Goal: Transaction & Acquisition: Book appointment/travel/reservation

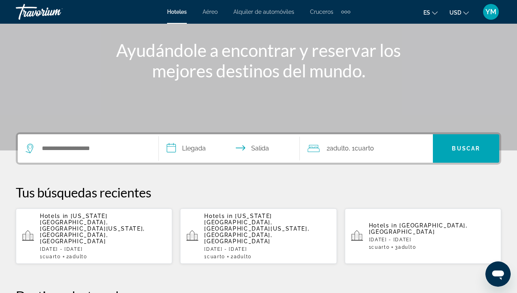
scroll to position [85, 0]
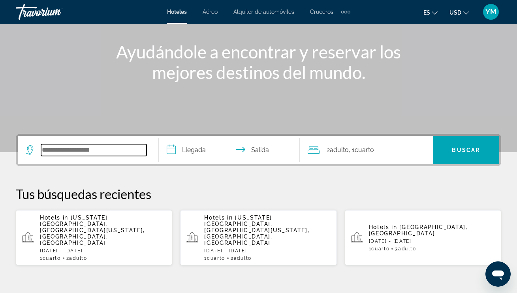
click at [50, 151] on input "Search hotel destination" at bounding box center [93, 150] width 105 height 12
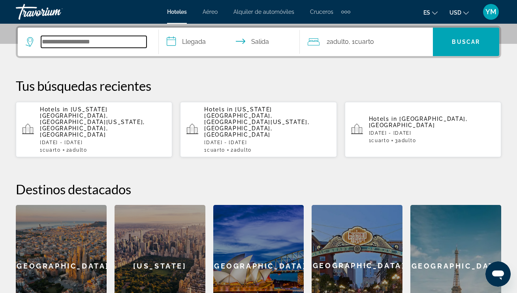
type input "*"
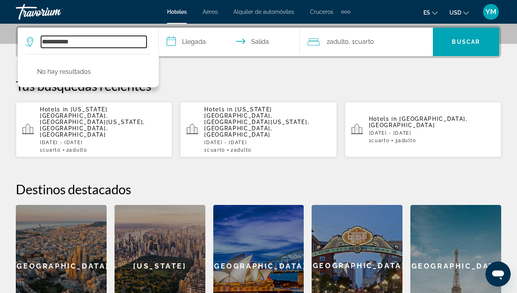
drag, startPoint x: 48, startPoint y: 41, endPoint x: 51, endPoint y: 44, distance: 4.5
click at [48, 41] on input "**********" at bounding box center [93, 42] width 105 height 12
click at [56, 43] on input "**********" at bounding box center [93, 42] width 105 height 12
click at [93, 41] on input "**********" at bounding box center [93, 42] width 105 height 12
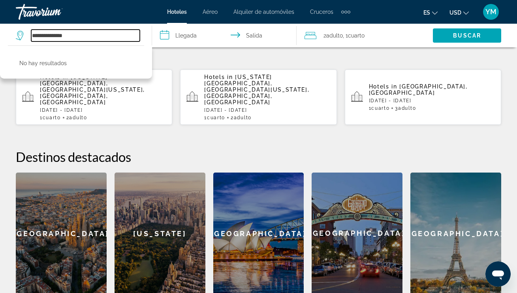
scroll to position [226, 0]
drag, startPoint x: 84, startPoint y: 36, endPoint x: 22, endPoint y: 32, distance: 62.1
click at [23, 32] on div "**********" at bounding box center [78, 36] width 124 height 12
type input "**********"
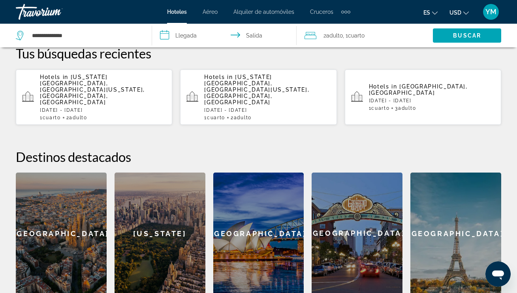
click at [150, 226] on div "[US_STATE]" at bounding box center [160, 234] width 91 height 122
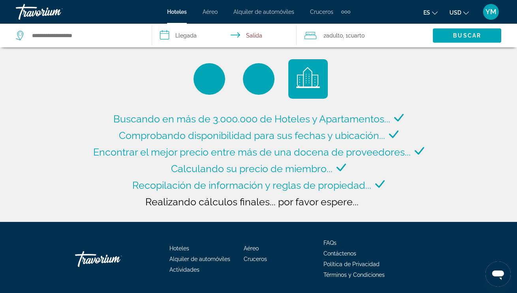
type input "**********"
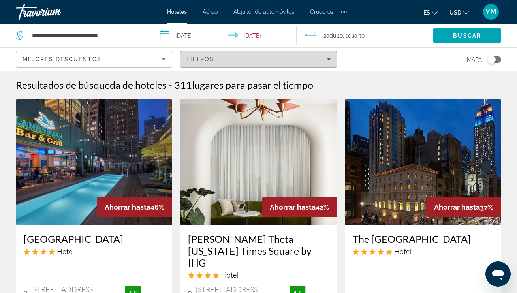
click at [194, 60] on span "Filtros" at bounding box center [201, 59] width 28 height 6
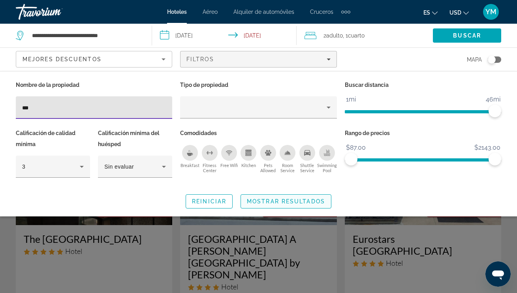
type input "***"
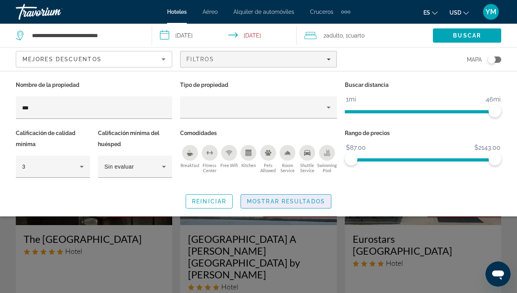
click at [283, 203] on span "Mostrar resultados" at bounding box center [286, 201] width 78 height 6
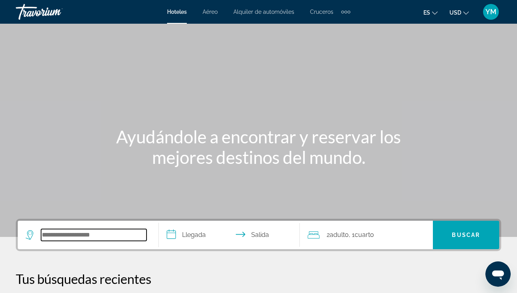
click at [49, 235] on input "Search hotel destination" at bounding box center [93, 235] width 105 height 12
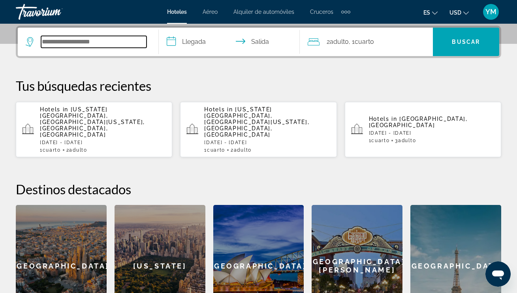
paste input "**********"
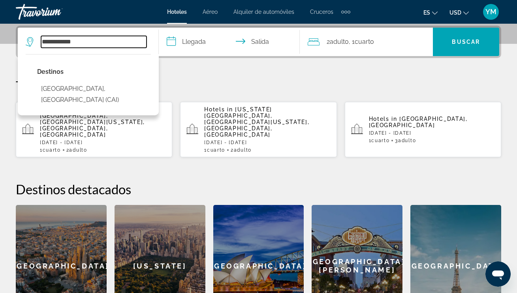
type input "**********"
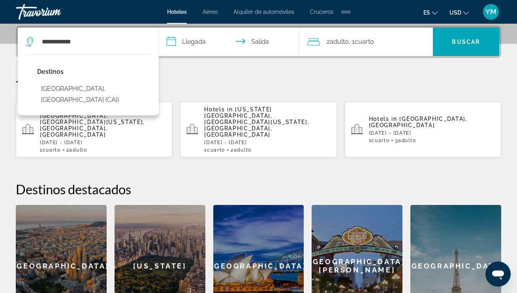
click at [171, 42] on input "**********" at bounding box center [231, 43] width 144 height 31
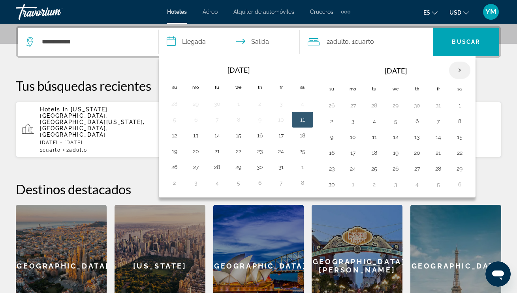
click at [461, 69] on th "Next month" at bounding box center [459, 70] width 21 height 17
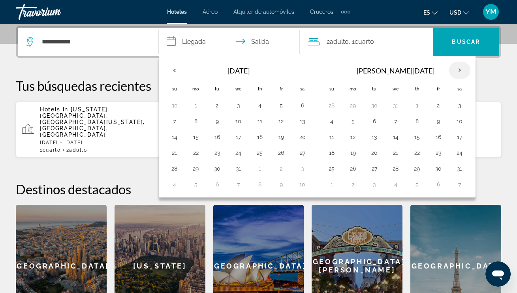
click at [462, 69] on th "Next month" at bounding box center [459, 70] width 21 height 17
drag, startPoint x: 440, startPoint y: 153, endPoint x: 456, endPoint y: 155, distance: 15.9
click at [440, 153] on button "20" at bounding box center [438, 152] width 13 height 11
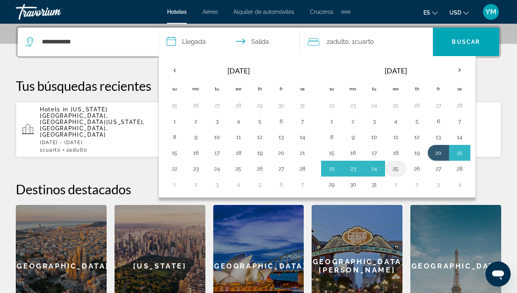
click at [395, 168] on button "25" at bounding box center [396, 168] width 13 height 11
type input "**********"
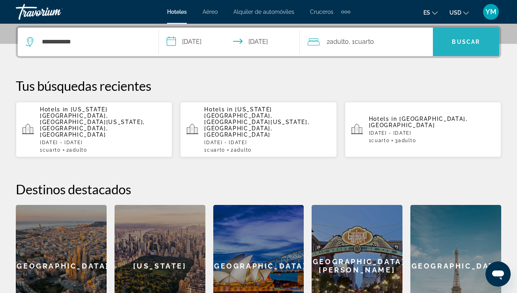
click at [458, 45] on span "Search" at bounding box center [466, 41] width 66 height 19
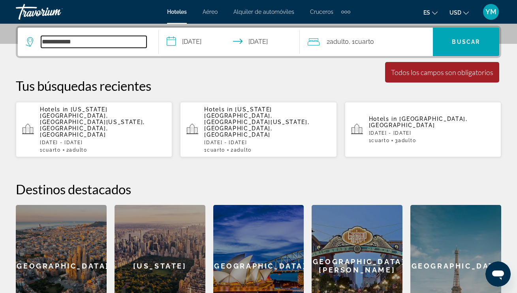
click at [92, 40] on input "**********" at bounding box center [93, 42] width 105 height 12
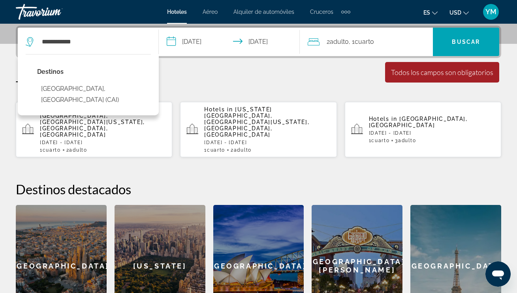
drag, startPoint x: 77, startPoint y: 89, endPoint x: 94, endPoint y: 85, distance: 17.1
click at [78, 89] on button "[GEOGRAPHIC_DATA], [GEOGRAPHIC_DATA] (CAI)" at bounding box center [94, 94] width 114 height 26
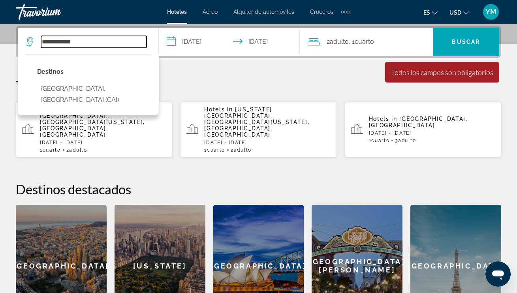
type input "**********"
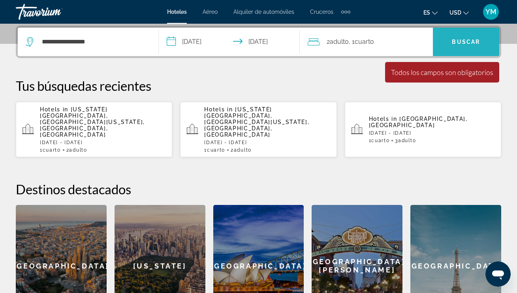
scroll to position [192, 0]
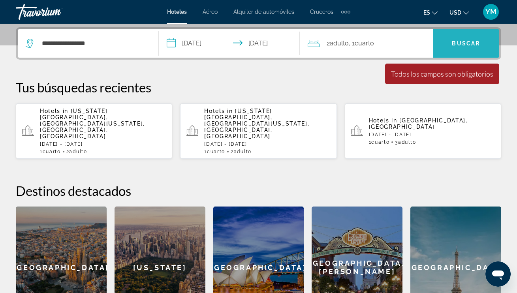
click at [475, 47] on span "Search" at bounding box center [466, 43] width 66 height 19
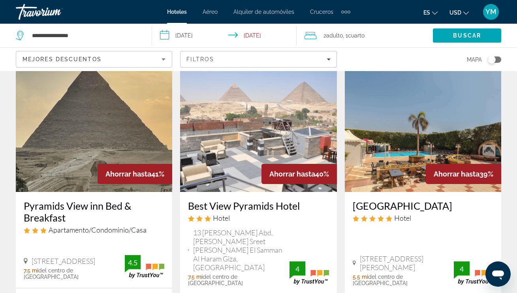
scroll to position [664, 0]
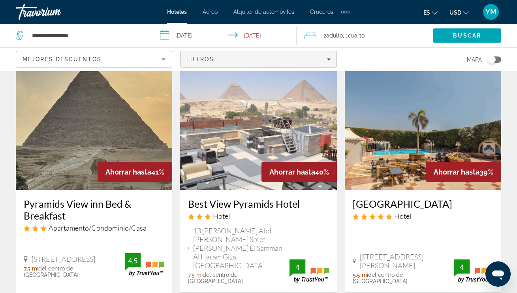
click at [330, 58] on icon "Filters" at bounding box center [329, 59] width 4 height 4
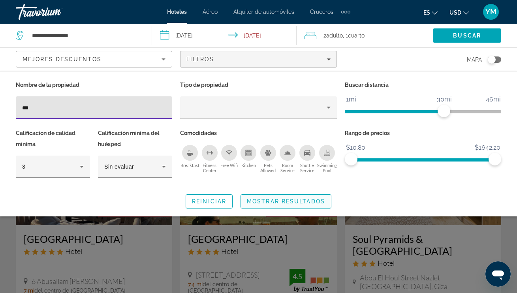
type input "***"
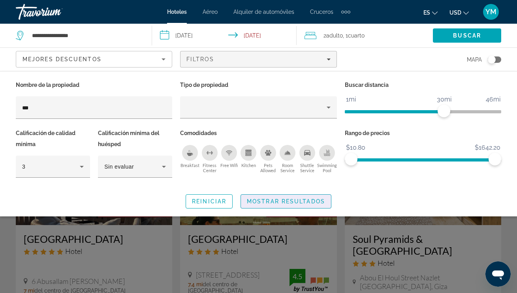
click at [321, 200] on span "Mostrar resultados" at bounding box center [286, 201] width 78 height 6
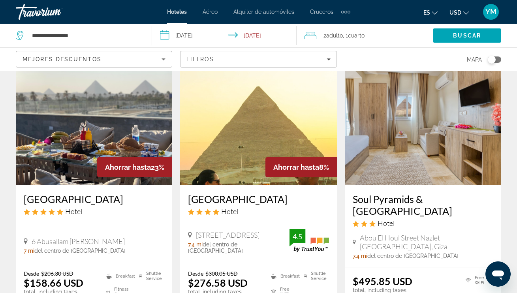
scroll to position [39, 0]
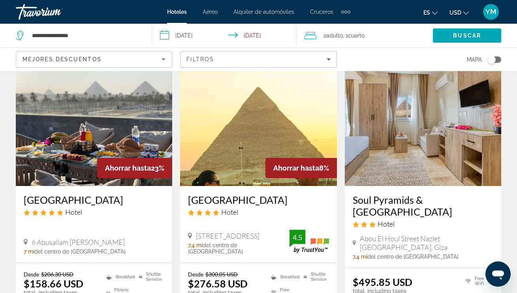
click at [289, 124] on img "Main content" at bounding box center [258, 123] width 156 height 126
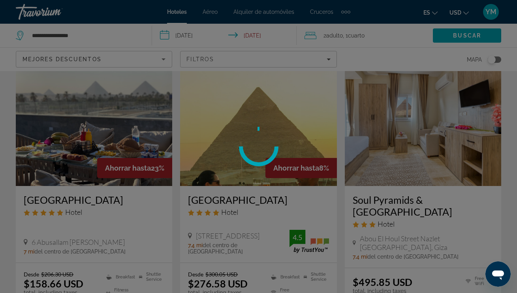
scroll to position [40, 0]
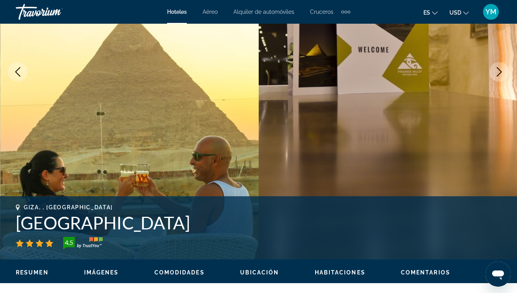
scroll to position [141, 0]
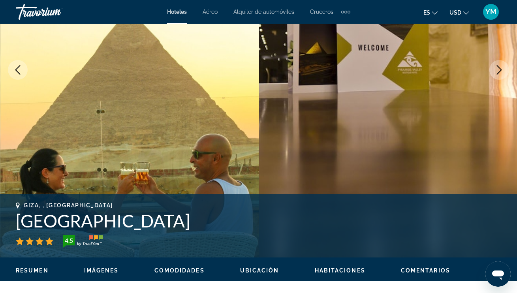
click at [503, 71] on icon "Next image" at bounding box center [499, 69] width 9 height 9
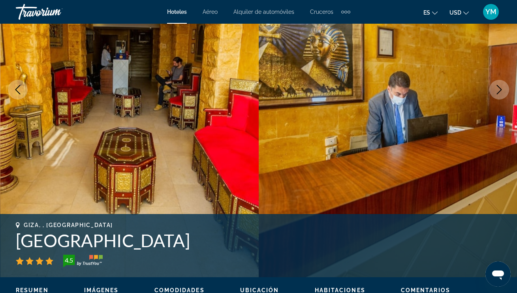
scroll to position [122, 0]
click at [503, 88] on icon "Next image" at bounding box center [499, 89] width 9 height 9
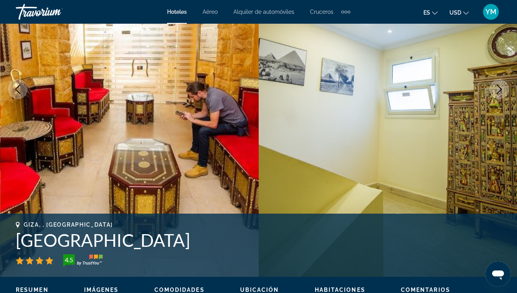
click at [503, 88] on icon "Next image" at bounding box center [499, 89] width 9 height 9
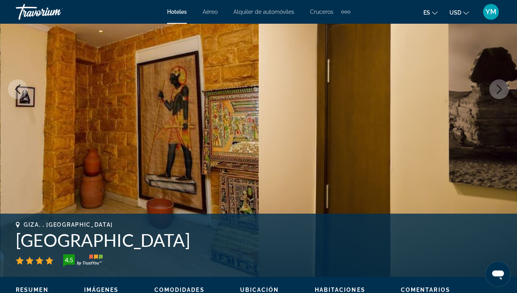
click at [503, 88] on icon "Next image" at bounding box center [499, 89] width 9 height 9
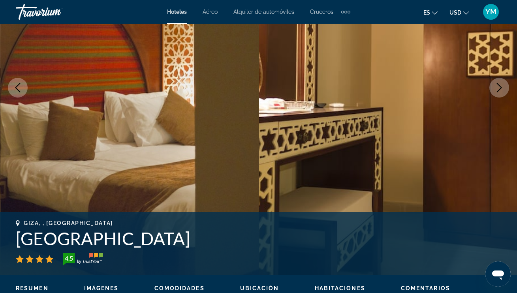
scroll to position [124, 0]
click at [503, 88] on icon "Next image" at bounding box center [499, 87] width 9 height 9
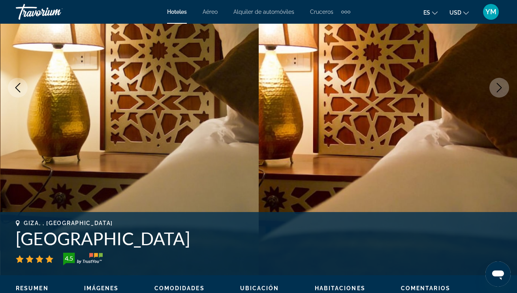
scroll to position [124, 0]
click at [503, 88] on icon "Next image" at bounding box center [499, 87] width 9 height 9
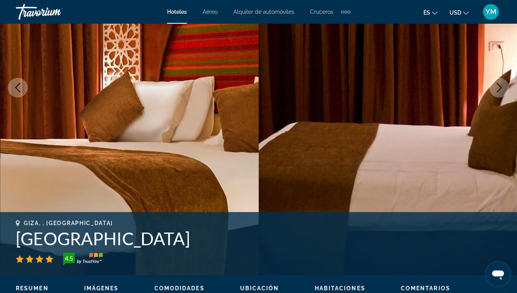
click at [503, 88] on icon "Next image" at bounding box center [499, 87] width 9 height 9
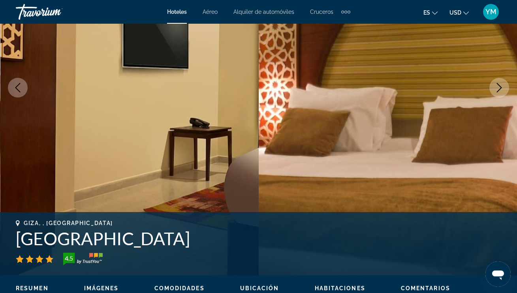
scroll to position [124, 0]
click at [503, 88] on icon "Next image" at bounding box center [499, 87] width 9 height 9
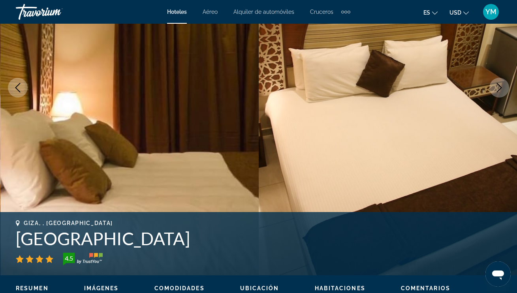
click at [503, 88] on icon "Next image" at bounding box center [499, 87] width 9 height 9
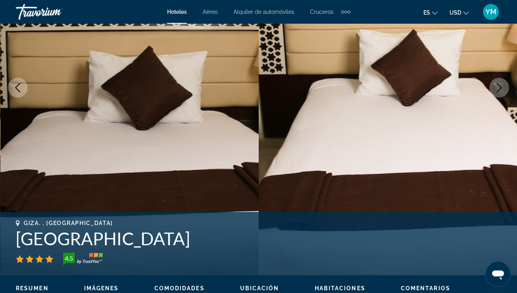
click at [503, 88] on icon "Next image" at bounding box center [499, 87] width 9 height 9
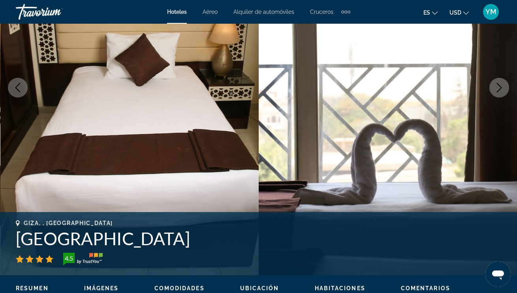
click at [503, 88] on icon "Next image" at bounding box center [499, 87] width 9 height 9
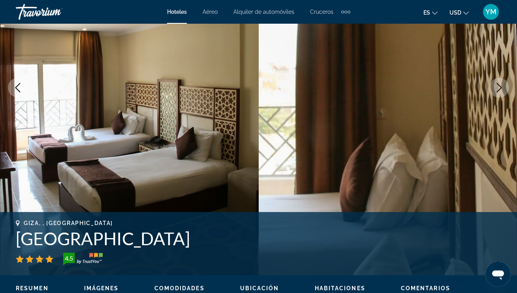
click at [503, 88] on icon "Next image" at bounding box center [499, 87] width 9 height 9
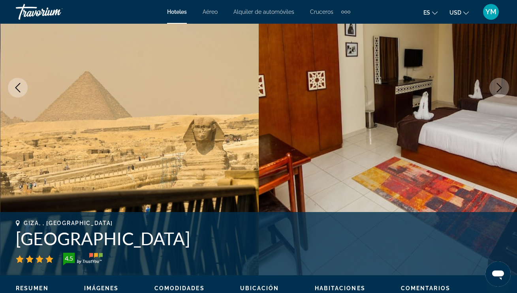
scroll to position [124, 0]
click at [503, 88] on icon "Next image" at bounding box center [499, 87] width 9 height 9
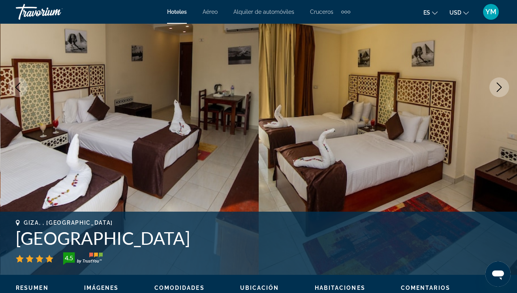
click at [16, 89] on icon "Previous image" at bounding box center [17, 87] width 9 height 9
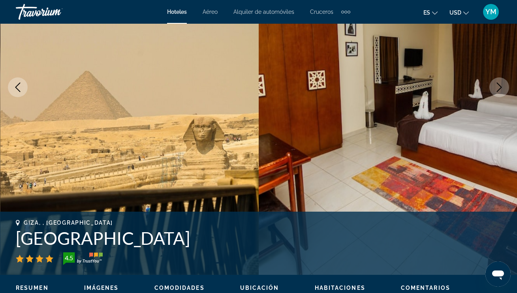
click at [501, 88] on icon "Next image" at bounding box center [499, 87] width 5 height 9
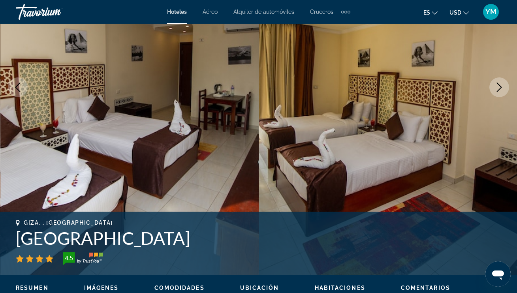
click at [501, 88] on icon "Next image" at bounding box center [499, 87] width 5 height 9
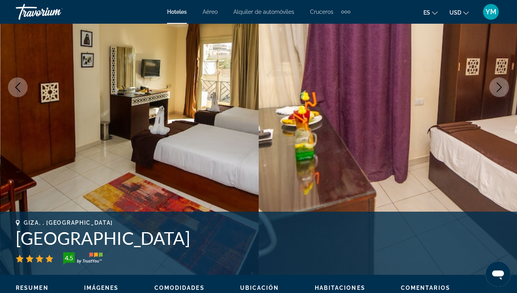
click at [501, 88] on icon "Next image" at bounding box center [499, 87] width 5 height 9
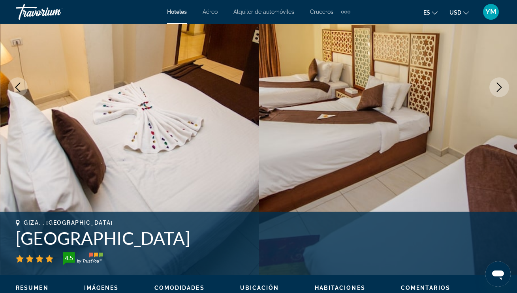
click at [501, 88] on icon "Next image" at bounding box center [499, 87] width 5 height 9
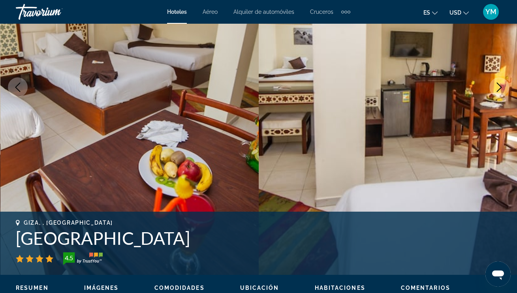
click at [501, 88] on icon "Next image" at bounding box center [499, 87] width 5 height 9
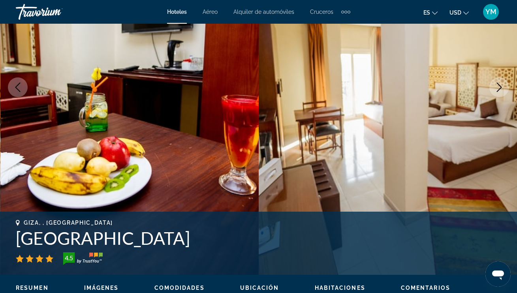
click at [501, 88] on icon "Next image" at bounding box center [499, 87] width 5 height 9
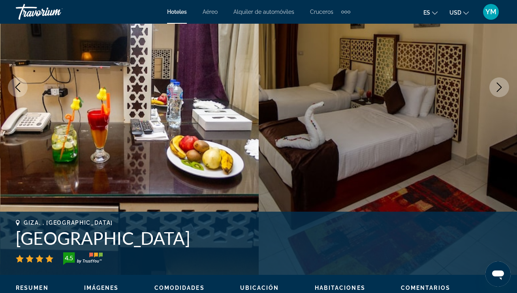
click at [501, 88] on icon "Next image" at bounding box center [499, 87] width 5 height 9
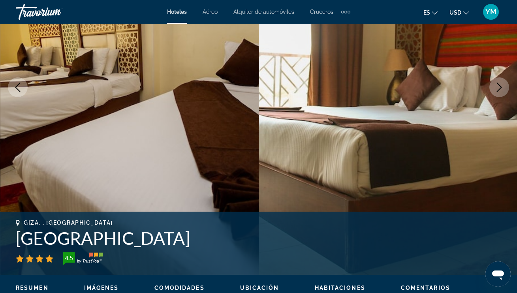
click at [501, 88] on icon "Next image" at bounding box center [499, 87] width 5 height 9
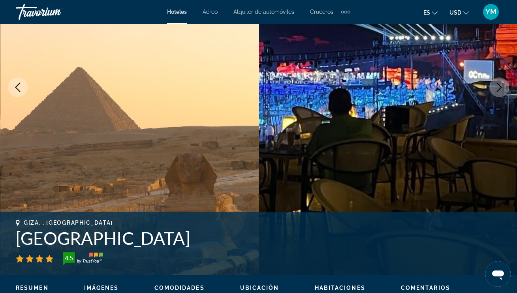
click at [501, 88] on icon "Next image" at bounding box center [499, 87] width 5 height 9
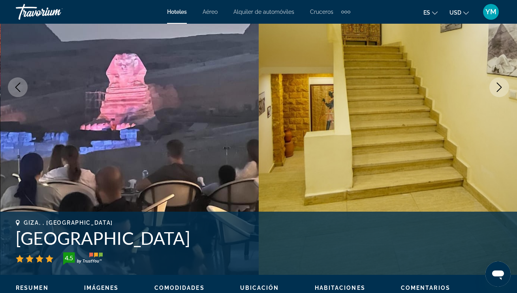
click at [501, 88] on icon "Next image" at bounding box center [499, 87] width 5 height 9
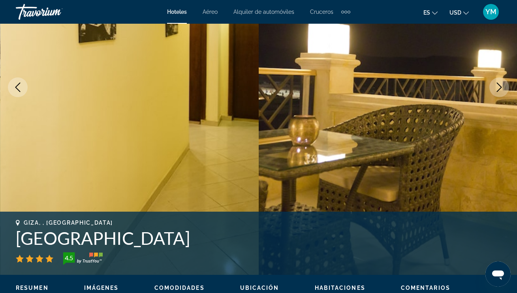
click at [501, 88] on icon "Next image" at bounding box center [499, 87] width 5 height 9
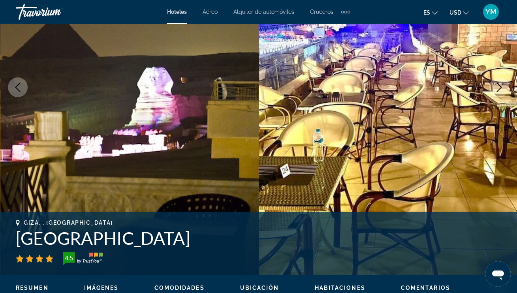
click at [501, 88] on icon "Next image" at bounding box center [499, 87] width 5 height 9
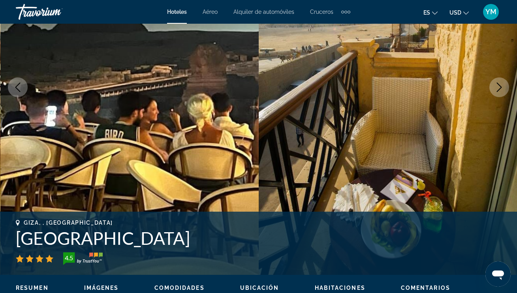
click at [501, 88] on icon "Next image" at bounding box center [499, 87] width 5 height 9
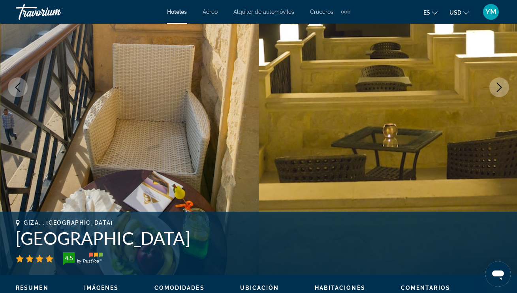
click at [501, 88] on icon "Next image" at bounding box center [499, 87] width 5 height 9
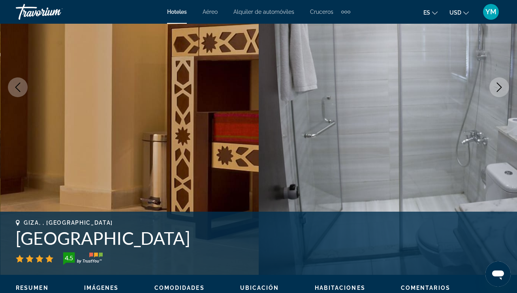
click at [501, 88] on icon "Next image" at bounding box center [499, 87] width 5 height 9
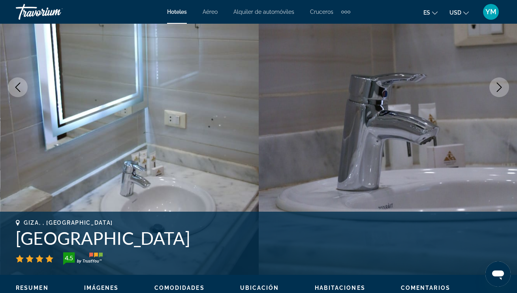
click at [501, 88] on icon "Next image" at bounding box center [499, 87] width 5 height 9
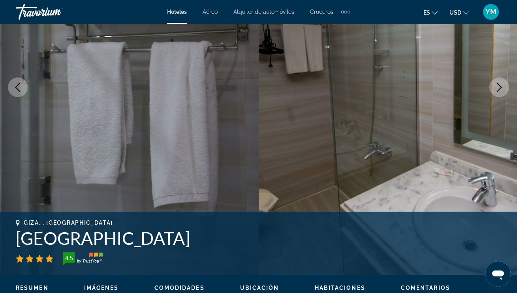
click at [501, 88] on icon "Next image" at bounding box center [499, 87] width 5 height 9
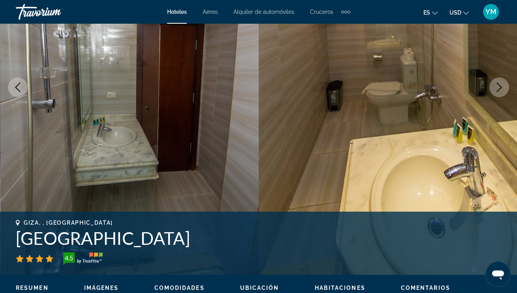
click at [501, 88] on icon "Next image" at bounding box center [499, 87] width 5 height 9
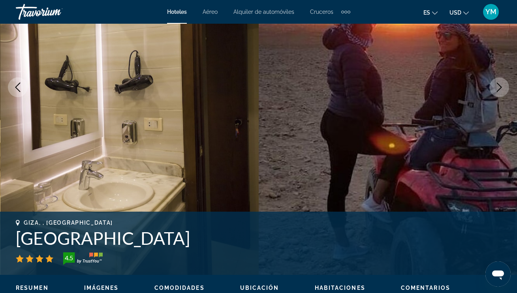
click at [501, 88] on icon "Next image" at bounding box center [499, 87] width 5 height 9
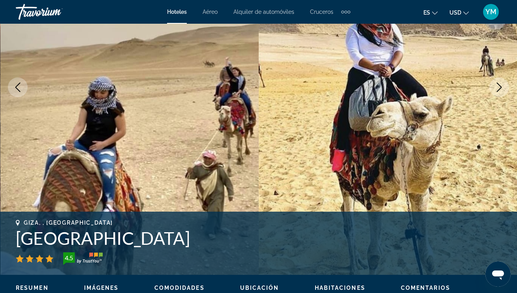
click at [501, 88] on icon "Next image" at bounding box center [499, 87] width 5 height 9
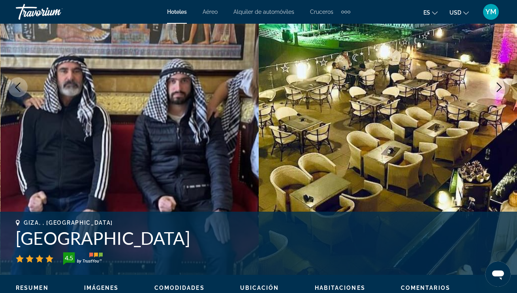
click at [501, 88] on icon "Next image" at bounding box center [499, 87] width 5 height 9
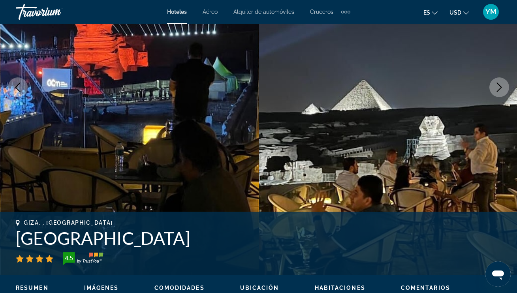
click at [501, 88] on icon "Next image" at bounding box center [499, 87] width 5 height 9
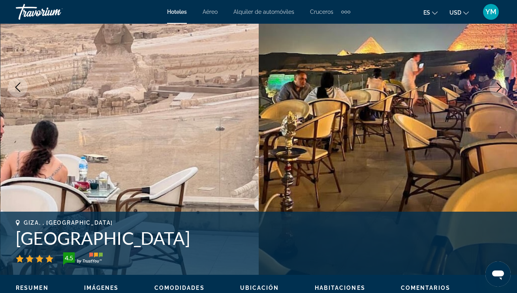
click at [501, 88] on icon "Next image" at bounding box center [499, 87] width 5 height 9
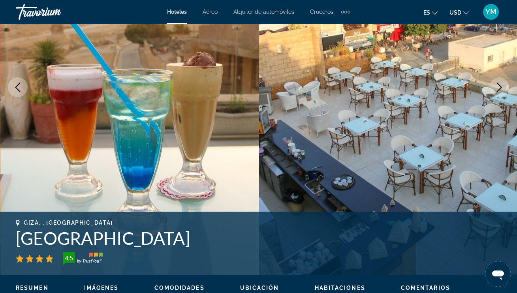
click at [500, 88] on icon "Next image" at bounding box center [499, 87] width 5 height 9
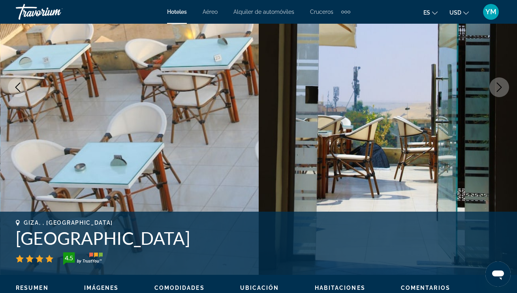
click at [500, 88] on icon "Next image" at bounding box center [499, 87] width 5 height 9
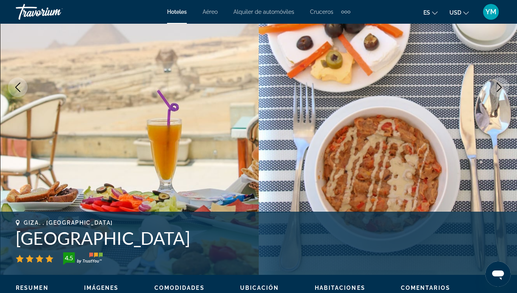
click at [501, 87] on icon "Next image" at bounding box center [499, 87] width 9 height 9
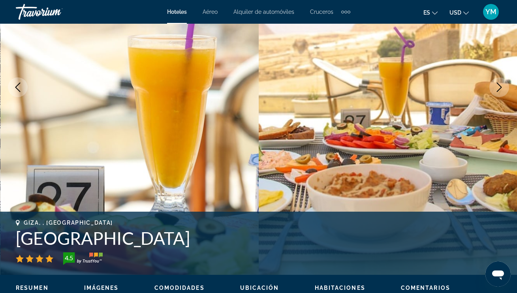
click at [501, 87] on icon "Next image" at bounding box center [499, 87] width 9 height 9
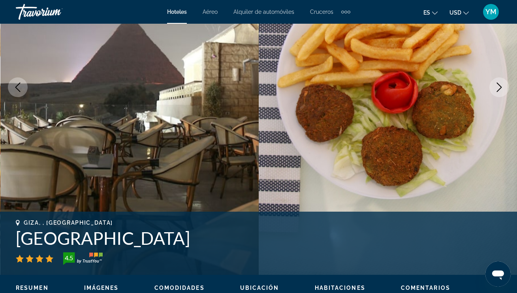
click at [501, 87] on icon "Next image" at bounding box center [499, 87] width 9 height 9
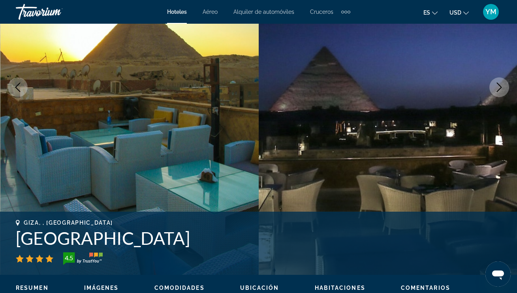
click at [501, 87] on icon "Next image" at bounding box center [499, 87] width 9 height 9
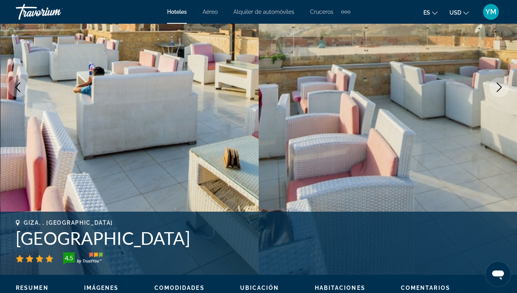
click at [499, 89] on icon "Next image" at bounding box center [499, 87] width 5 height 9
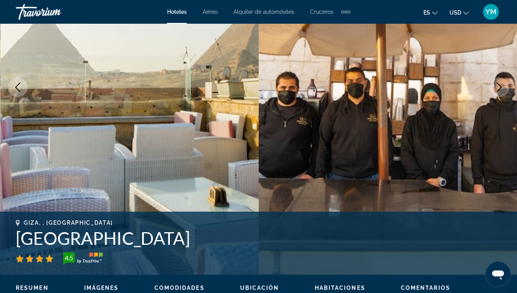
click at [500, 89] on icon "Next image" at bounding box center [499, 87] width 5 height 9
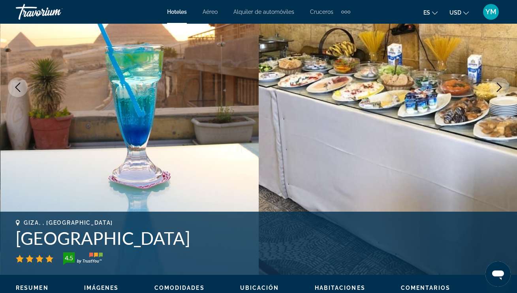
click at [500, 89] on icon "Next image" at bounding box center [499, 87] width 5 height 9
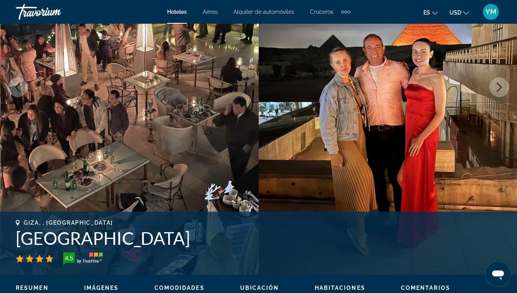
click at [500, 89] on icon "Next image" at bounding box center [499, 87] width 5 height 9
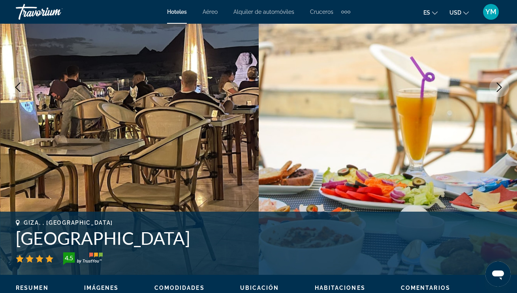
click at [500, 89] on icon "Next image" at bounding box center [499, 87] width 5 height 9
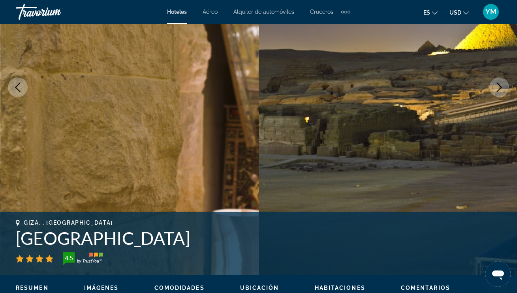
click at [500, 89] on icon "Next image" at bounding box center [499, 87] width 5 height 9
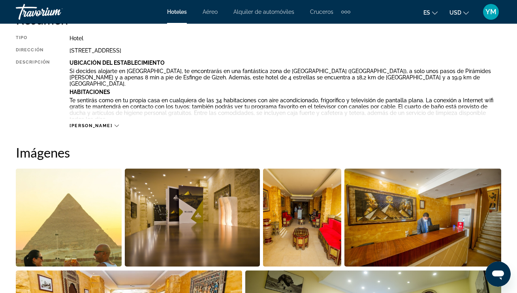
scroll to position [428, 0]
click at [94, 125] on div "[PERSON_NAME]" at bounding box center [94, 125] width 49 height 5
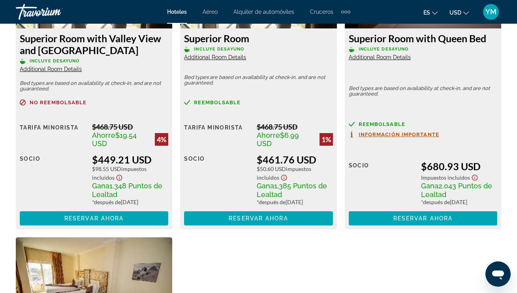
scroll to position [2021, 0]
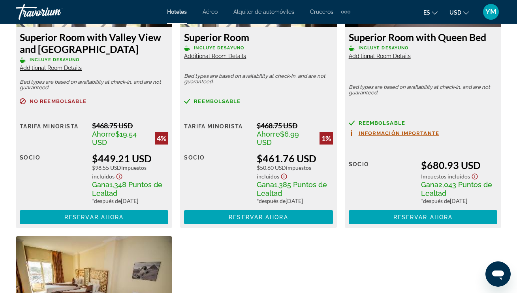
click at [258, 133] on span "Ahorre" at bounding box center [268, 134] width 23 height 8
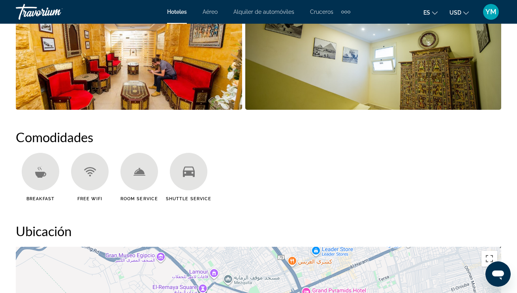
scroll to position [757, 0]
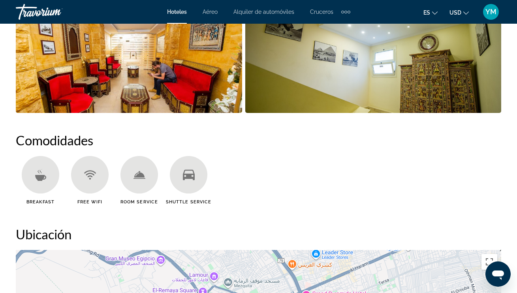
click at [298, 162] on ul "Breakfast Free WiFi Room Service Shuttle Service" at bounding box center [259, 183] width 486 height 55
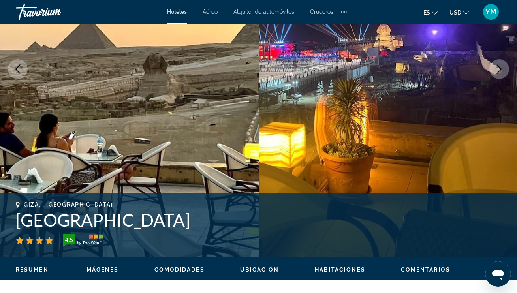
scroll to position [143, 0]
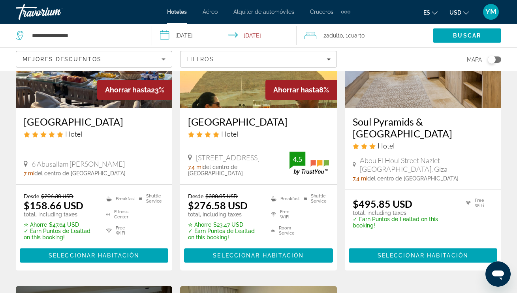
scroll to position [128, 0]
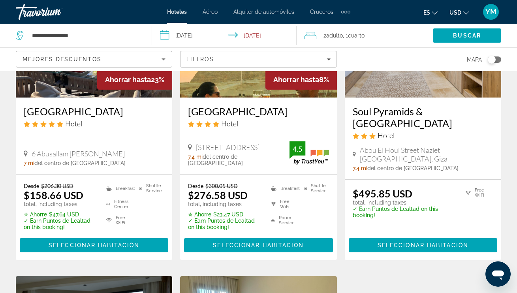
click at [114, 114] on h3 "[GEOGRAPHIC_DATA]" at bounding box center [94, 111] width 141 height 12
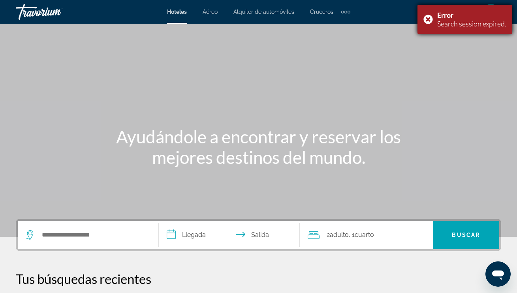
click at [430, 20] on div "Error Search session expired." at bounding box center [465, 19] width 95 height 29
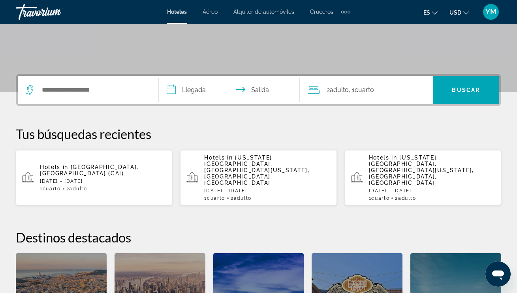
scroll to position [147, 0]
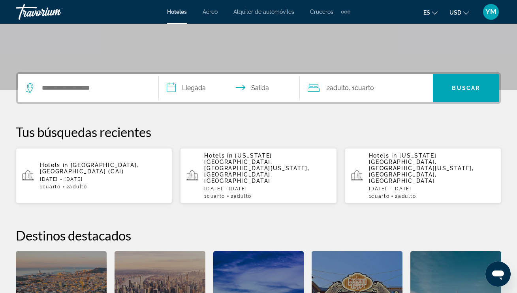
click at [89, 177] on p "[DATE] - [DATE]" at bounding box center [103, 180] width 126 height 6
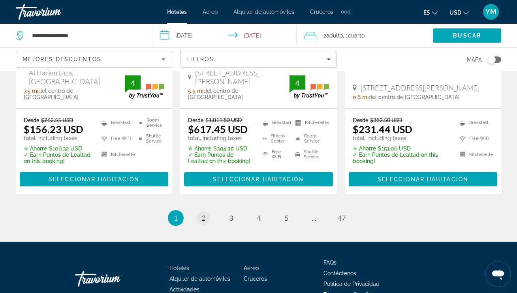
scroll to position [1155, 0]
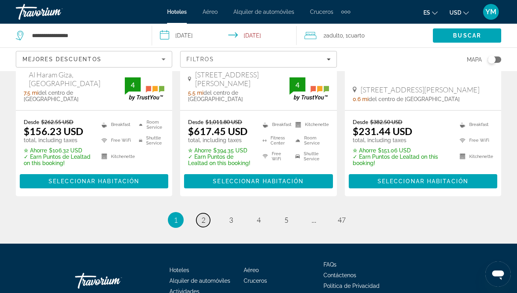
click at [203, 216] on span "2" at bounding box center [204, 220] width 4 height 9
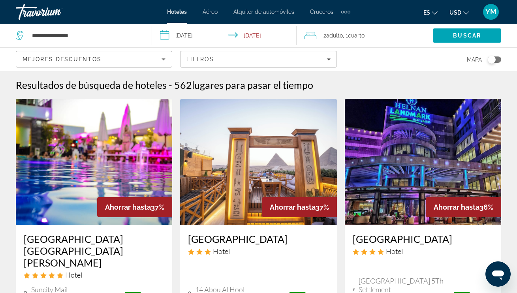
scroll to position [0, 0]
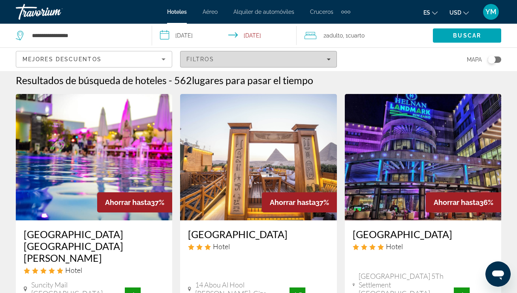
click at [198, 61] on span "Filtros" at bounding box center [201, 59] width 28 height 6
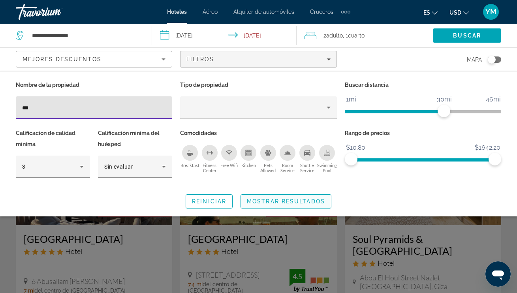
type input "***"
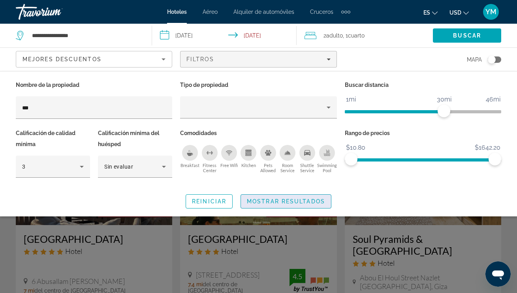
click at [277, 198] on button "Mostrar resultados" at bounding box center [286, 201] width 91 height 14
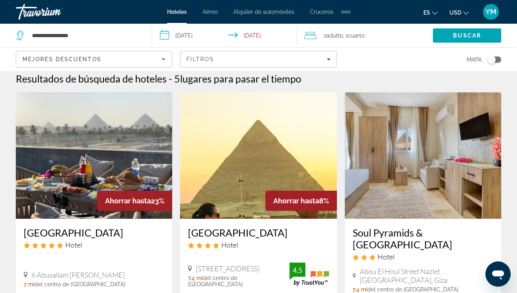
scroll to position [5, 0]
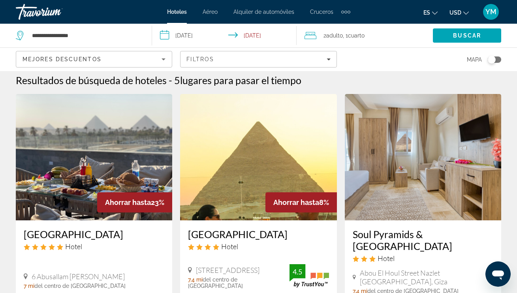
click at [134, 122] on img "Main content" at bounding box center [94, 157] width 156 height 126
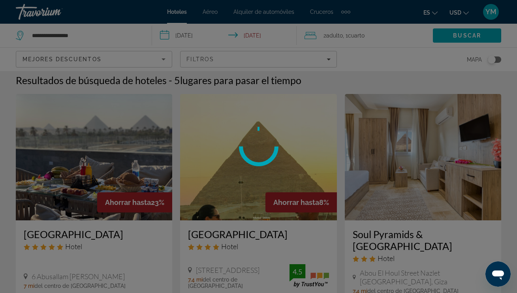
scroll to position [5, 0]
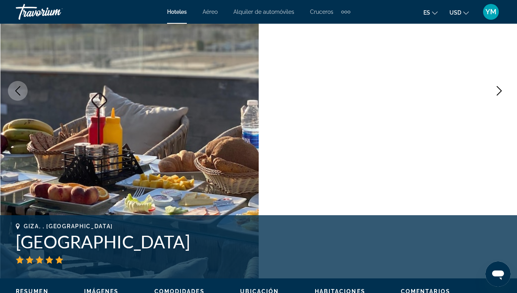
scroll to position [122, 0]
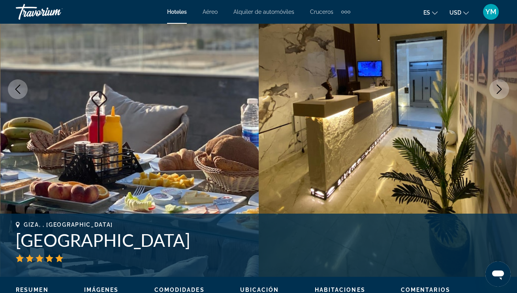
click at [499, 89] on icon "Next image" at bounding box center [499, 89] width 9 height 9
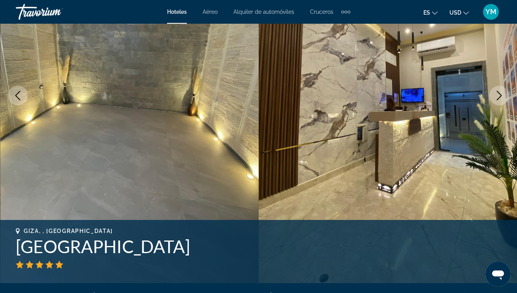
scroll to position [115, 0]
click at [503, 95] on icon "Next image" at bounding box center [499, 95] width 9 height 9
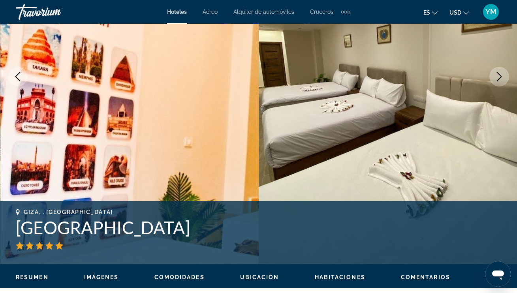
scroll to position [136, 0]
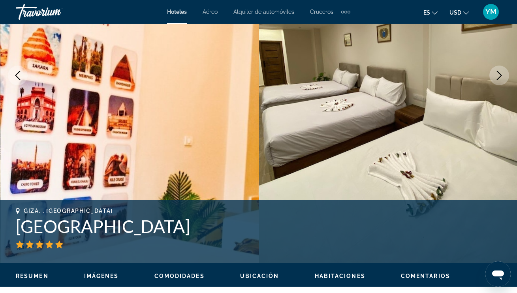
click at [501, 79] on icon "Next image" at bounding box center [499, 75] width 9 height 9
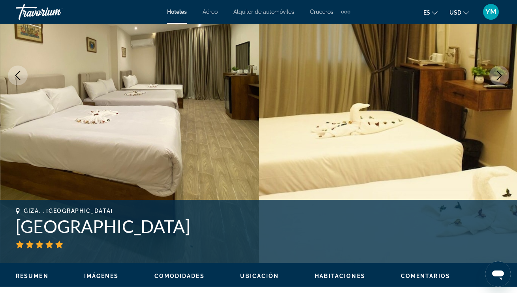
click at [501, 77] on icon "Next image" at bounding box center [499, 75] width 9 height 9
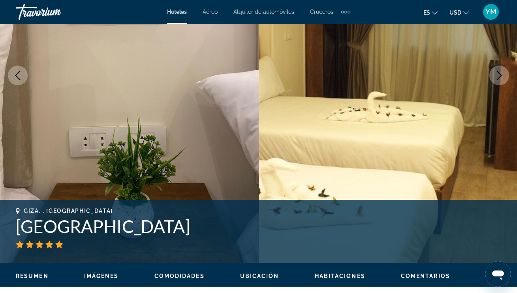
click at [501, 77] on icon "Next image" at bounding box center [499, 75] width 9 height 9
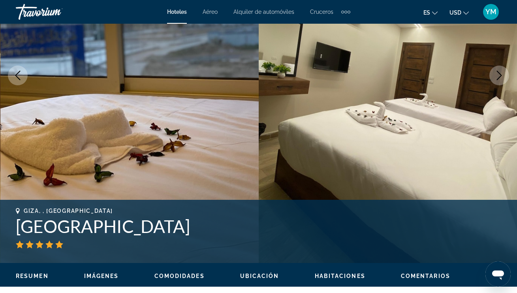
click at [501, 77] on icon "Next image" at bounding box center [499, 75] width 9 height 9
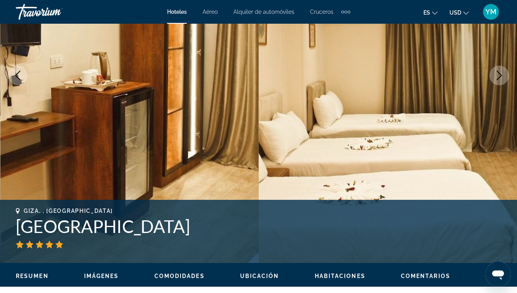
click at [500, 77] on icon "Next image" at bounding box center [499, 75] width 9 height 9
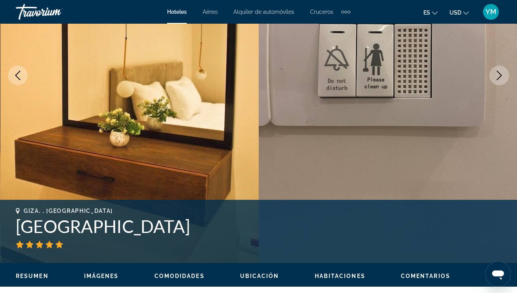
click at [500, 77] on icon "Next image" at bounding box center [499, 75] width 9 height 9
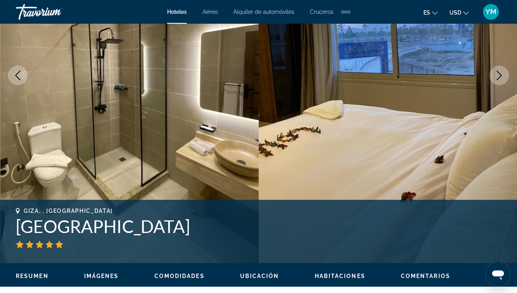
click at [500, 77] on icon "Next image" at bounding box center [499, 75] width 9 height 9
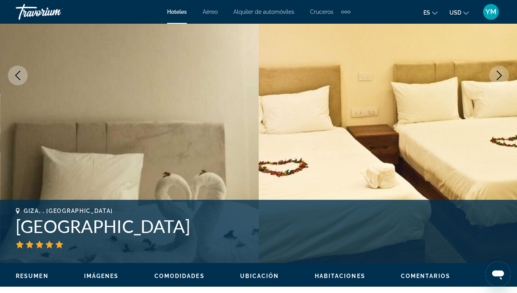
click at [500, 77] on icon "Next image" at bounding box center [499, 75] width 9 height 9
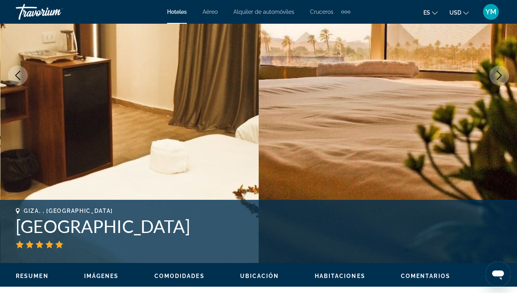
click at [500, 77] on icon "Next image" at bounding box center [499, 75] width 9 height 9
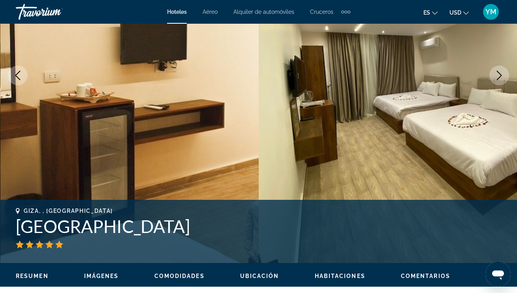
click at [500, 77] on icon "Next image" at bounding box center [499, 75] width 9 height 9
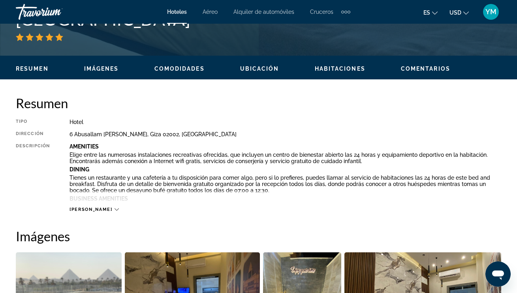
scroll to position [343, 0]
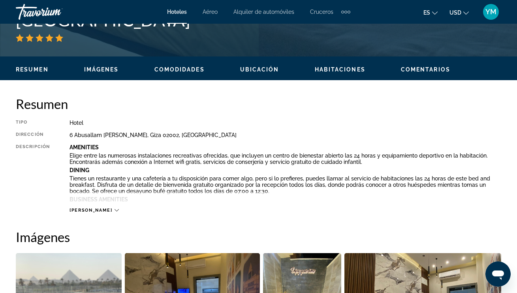
click at [115, 210] on icon "Main content" at bounding box center [117, 210] width 4 height 4
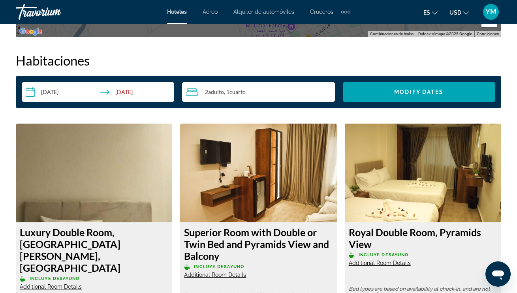
scroll to position [1407, 0]
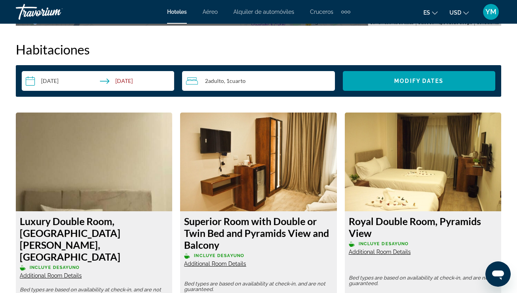
click at [192, 81] on icon "Travelers: 2 adults, 0 children" at bounding box center [192, 80] width 12 height 7
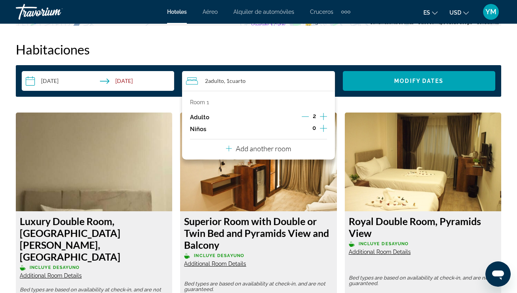
click at [323, 116] on icon "Increment adults" at bounding box center [323, 116] width 7 height 9
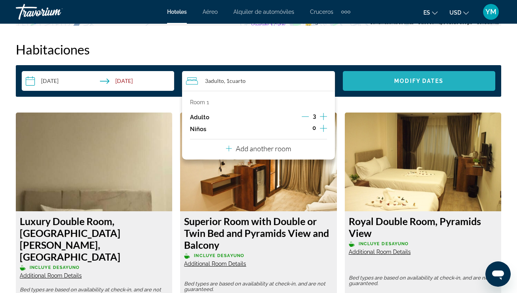
click at [448, 79] on span "Search widget" at bounding box center [419, 81] width 153 height 19
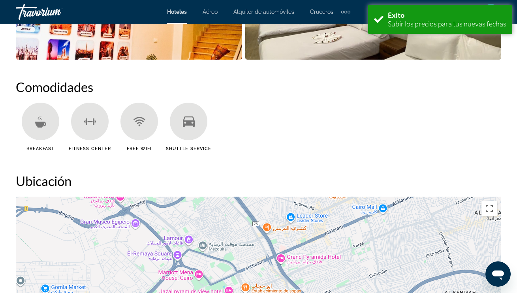
scroll to position [1402, 0]
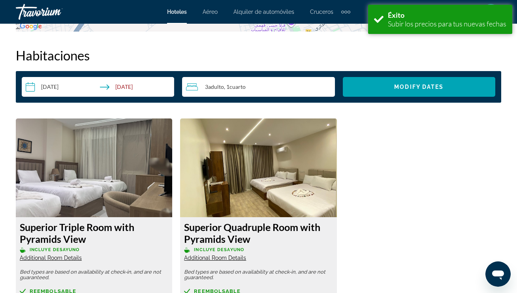
click at [131, 87] on input "**********" at bounding box center [100, 88] width 156 height 22
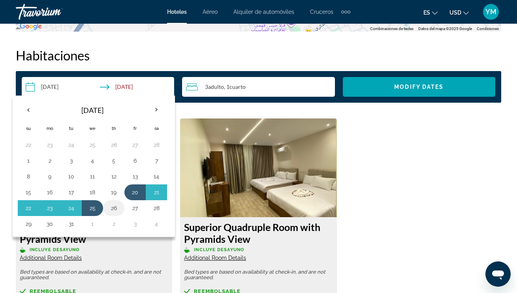
click at [115, 209] on button "26" at bounding box center [113, 208] width 13 height 11
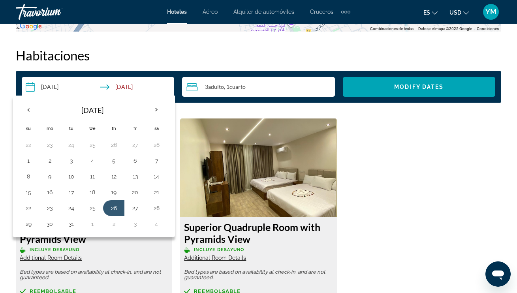
click at [138, 194] on button "20" at bounding box center [135, 192] width 13 height 11
type input "**********"
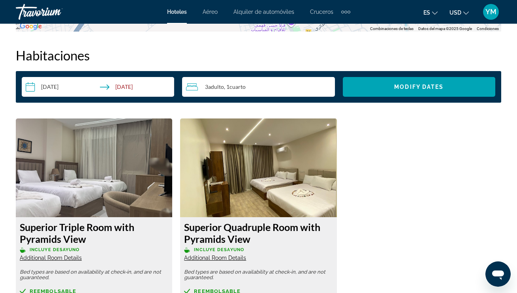
click at [136, 87] on input "**********" at bounding box center [100, 88] width 156 height 22
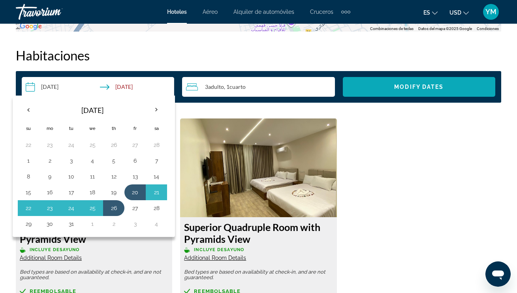
click at [399, 88] on span "Modify Dates" at bounding box center [418, 87] width 49 height 6
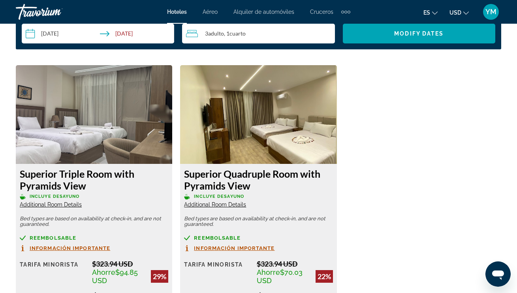
scroll to position [1455, 0]
click at [126, 111] on img "Main content" at bounding box center [94, 114] width 156 height 99
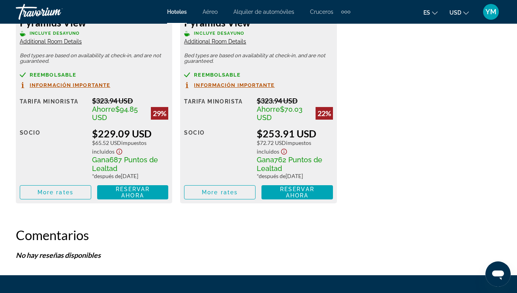
scroll to position [1618, 0]
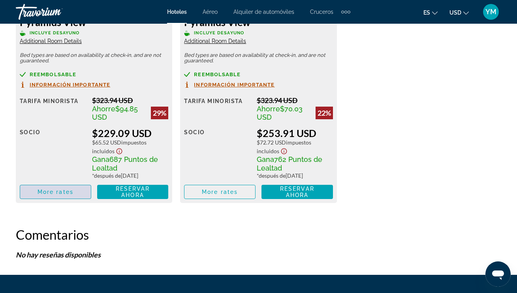
click at [66, 193] on span "More rates" at bounding box center [56, 192] width 36 height 6
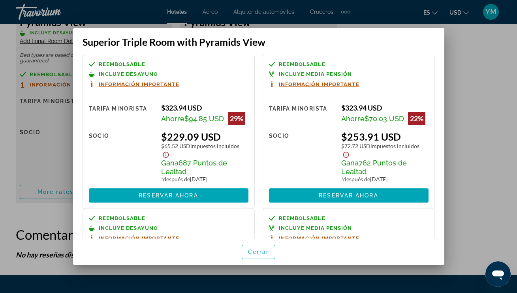
scroll to position [0, 0]
click at [255, 250] on span "Cerrar" at bounding box center [258, 252] width 21 height 6
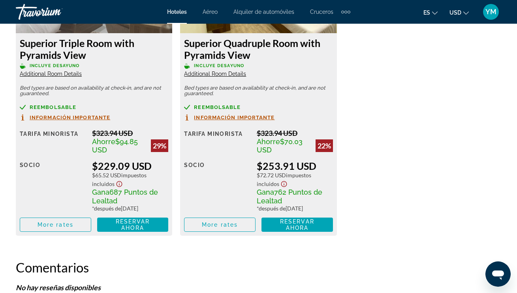
scroll to position [1580, 0]
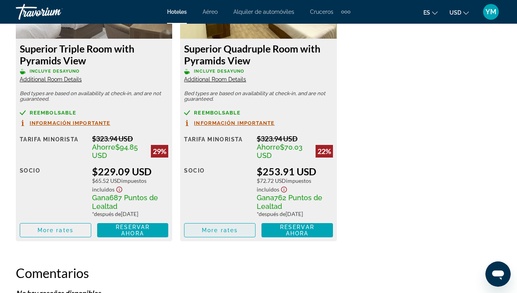
click at [217, 233] on span "More rates" at bounding box center [220, 230] width 36 height 6
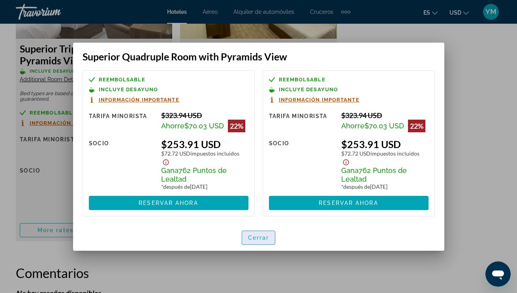
click at [264, 238] on span "Cerrar" at bounding box center [258, 238] width 21 height 6
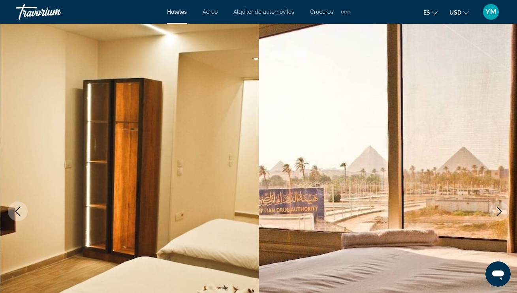
scroll to position [1580, 0]
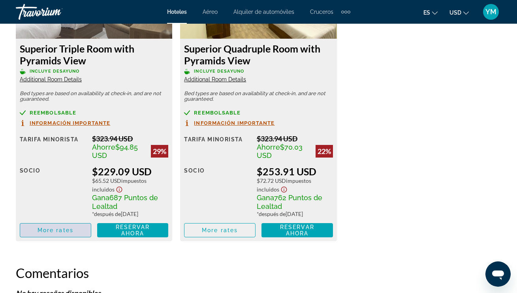
click at [73, 232] on span "More rates" at bounding box center [56, 230] width 36 height 6
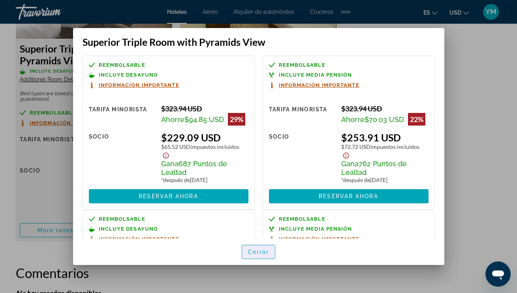
click at [264, 252] on span "Cerrar" at bounding box center [258, 252] width 21 height 6
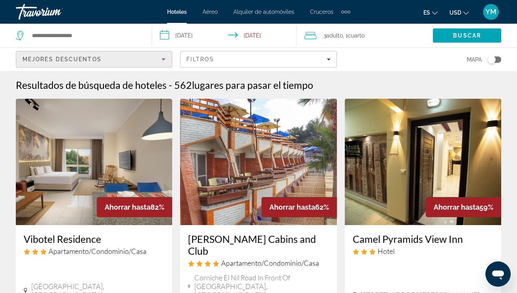
click at [164, 58] on icon "Sort by" at bounding box center [163, 59] width 9 height 9
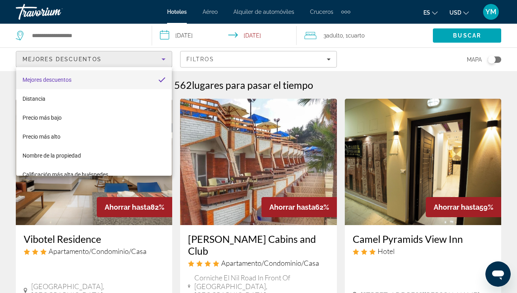
scroll to position [11, 0]
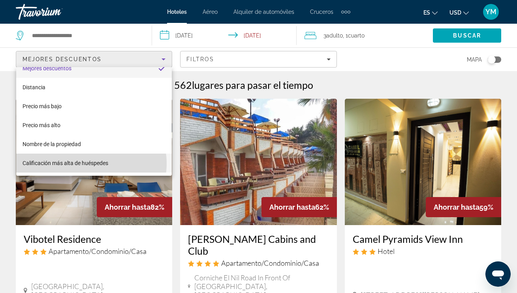
drag, startPoint x: 90, startPoint y: 164, endPoint x: 96, endPoint y: 162, distance: 5.7
click at [91, 163] on span "Calificación más alta de huéspedes" at bounding box center [66, 163] width 86 height 6
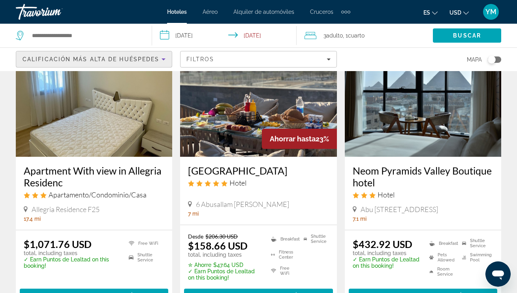
scroll to position [68, 0]
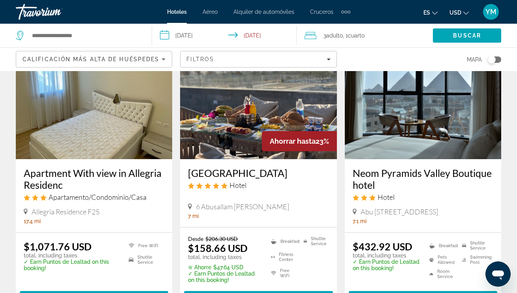
click at [258, 98] on img "Main content" at bounding box center [258, 96] width 156 height 126
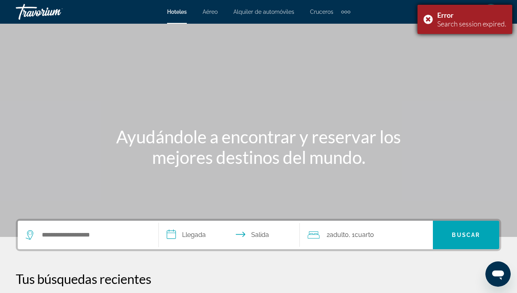
click at [429, 21] on div "Error Search session expired." at bounding box center [465, 19] width 95 height 29
